Goal: Information Seeking & Learning: Learn about a topic

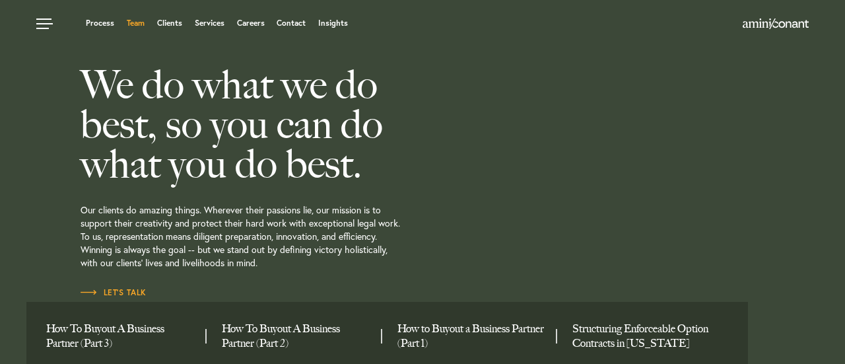
click at [134, 20] on link "Team" at bounding box center [136, 23] width 18 height 8
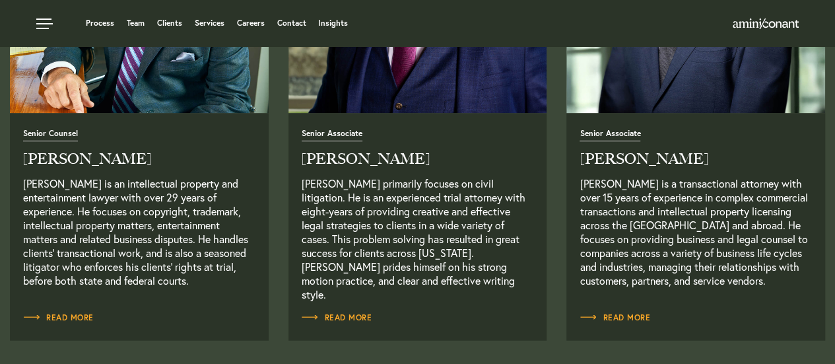
scroll to position [1203, 0]
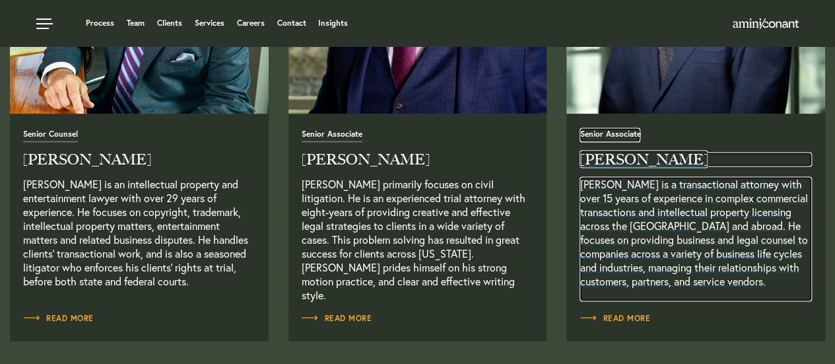
click at [606, 135] on span "Senior Associate" at bounding box center [610, 135] width 61 height 13
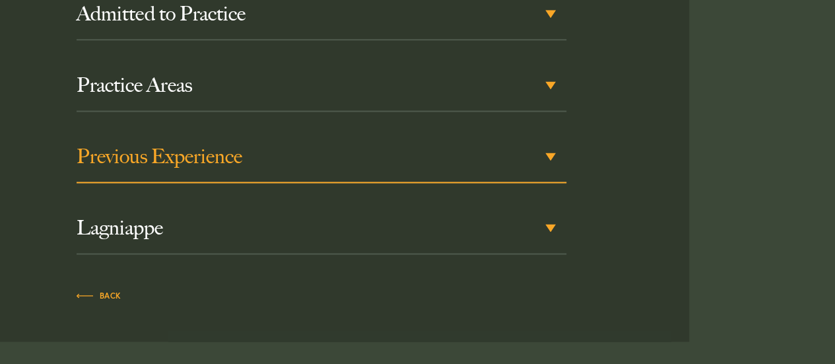
click at [220, 164] on h3 "Previous Experience" at bounding box center [322, 157] width 490 height 24
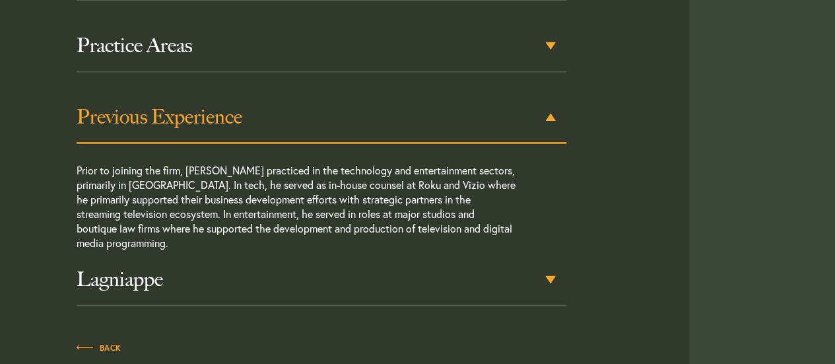
scroll to position [908, 0]
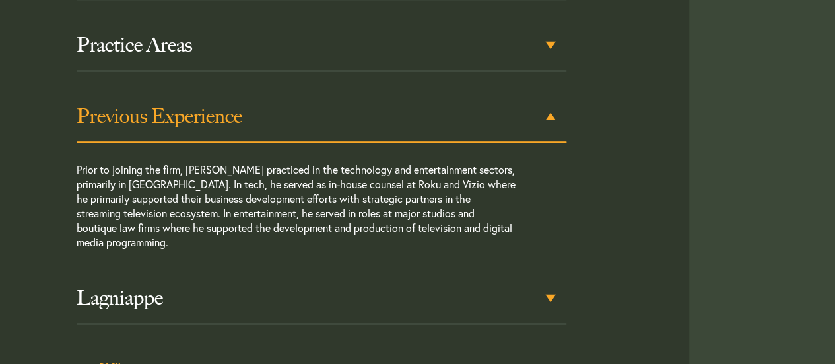
click at [220, 141] on div "Previous Experience" at bounding box center [322, 116] width 490 height 51
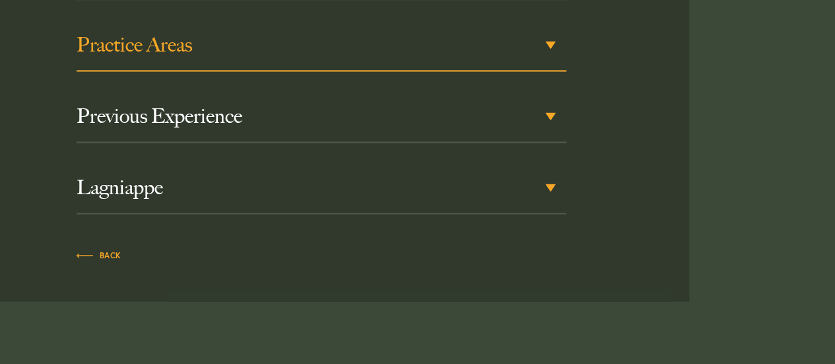
click at [178, 55] on h3 "Practice Areas" at bounding box center [322, 45] width 490 height 24
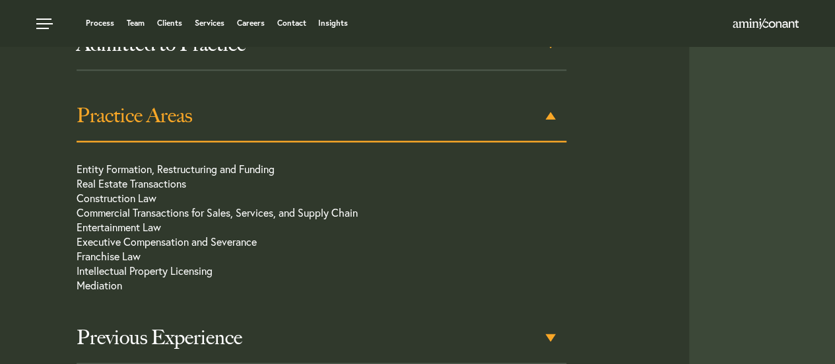
scroll to position [836, 0]
click at [145, 131] on div "Practice Areas" at bounding box center [322, 116] width 490 height 51
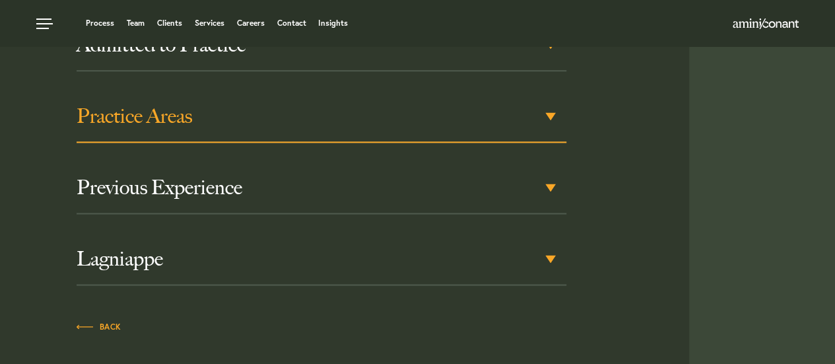
click at [145, 131] on div "Practice Areas" at bounding box center [322, 116] width 490 height 51
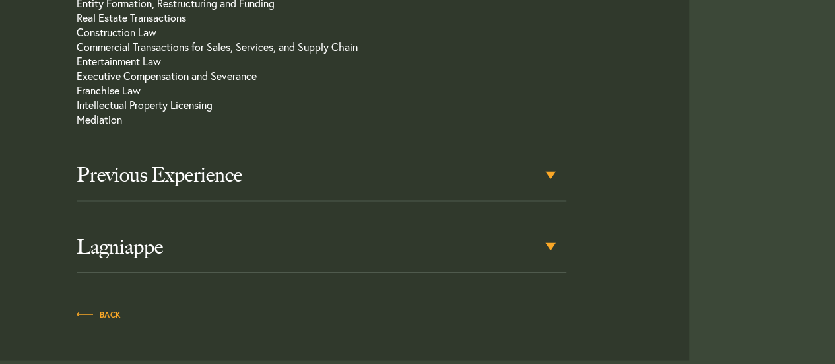
scroll to position [1005, 0]
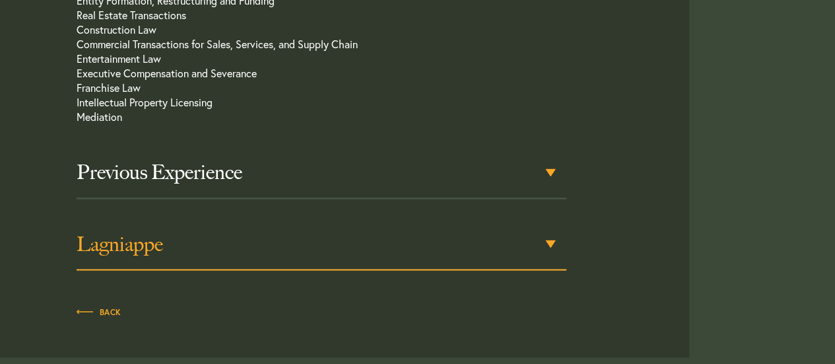
click at [121, 245] on h3 "Lagniappe" at bounding box center [322, 244] width 490 height 24
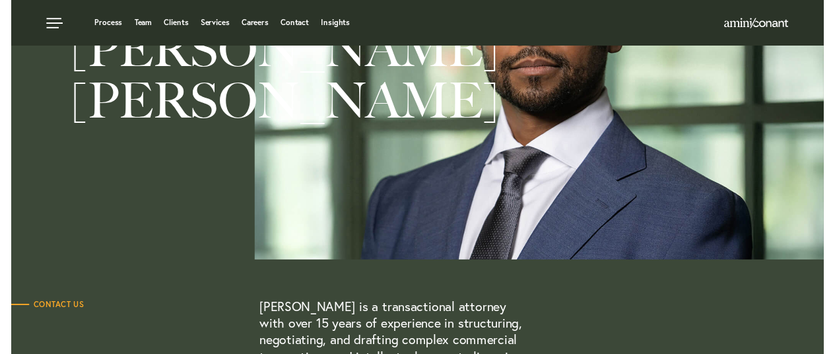
scroll to position [0, 0]
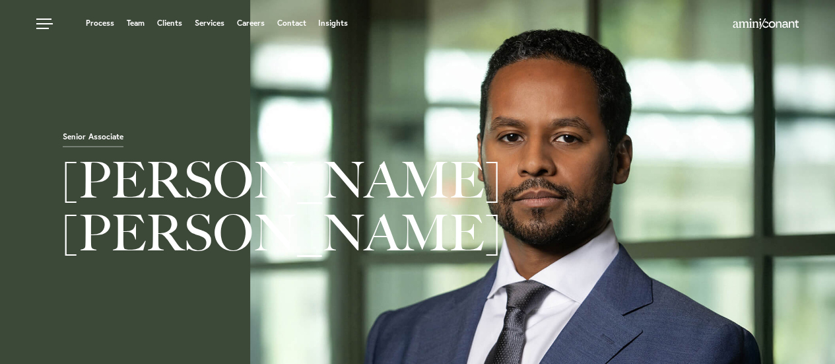
click at [753, 18] on div at bounding box center [711, 25] width 176 height 17
click at [752, 24] on img at bounding box center [766, 23] width 66 height 11
